Goal: Check status

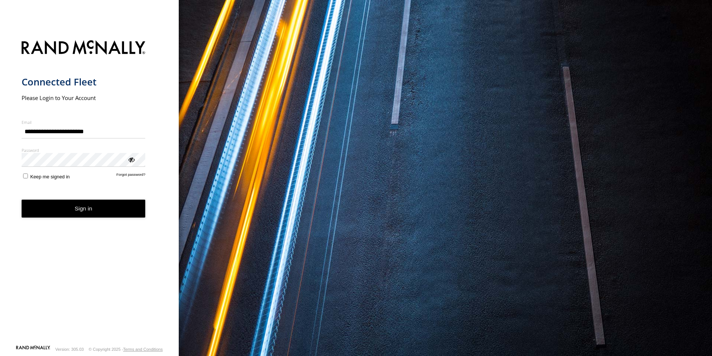
click at [78, 209] on button "Sign in" at bounding box center [84, 208] width 124 height 18
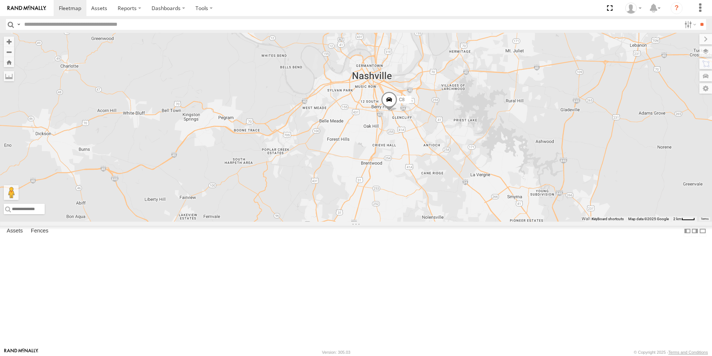
drag, startPoint x: 560, startPoint y: 246, endPoint x: 247, endPoint y: 169, distance: 322.4
click at [247, 169] on div "C4 C8 C6" at bounding box center [356, 127] width 712 height 189
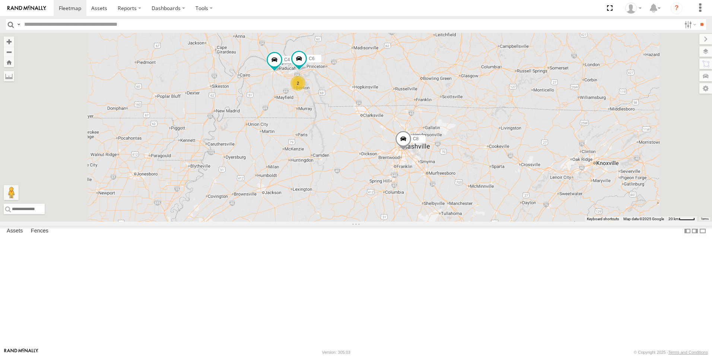
drag, startPoint x: 446, startPoint y: 136, endPoint x: 454, endPoint y: 199, distance: 62.8
click at [454, 199] on div "C4 C8 2 C6" at bounding box center [356, 127] width 712 height 189
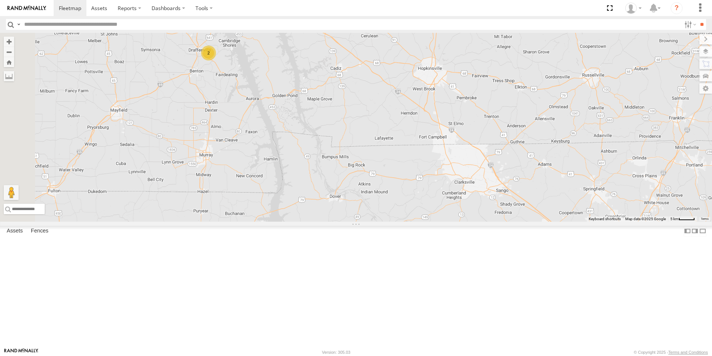
drag, startPoint x: 401, startPoint y: 176, endPoint x: 462, endPoint y: 208, distance: 69.3
click at [462, 208] on div "C4 C8 C6 2" at bounding box center [356, 127] width 712 height 189
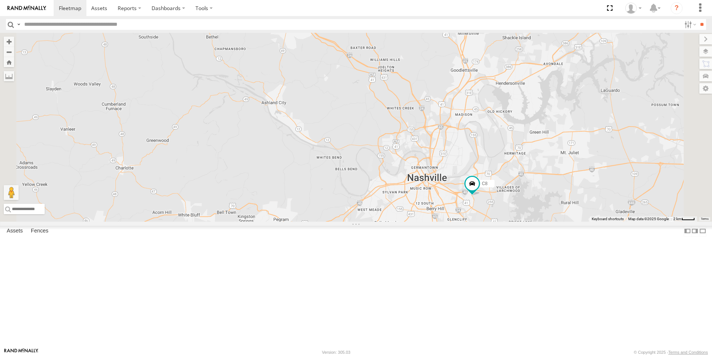
drag, startPoint x: 581, startPoint y: 267, endPoint x: 566, endPoint y: 216, distance: 53.3
click at [566, 216] on div "C4 C8 C6" at bounding box center [356, 127] width 712 height 189
